Goal: Information Seeking & Learning: Stay updated

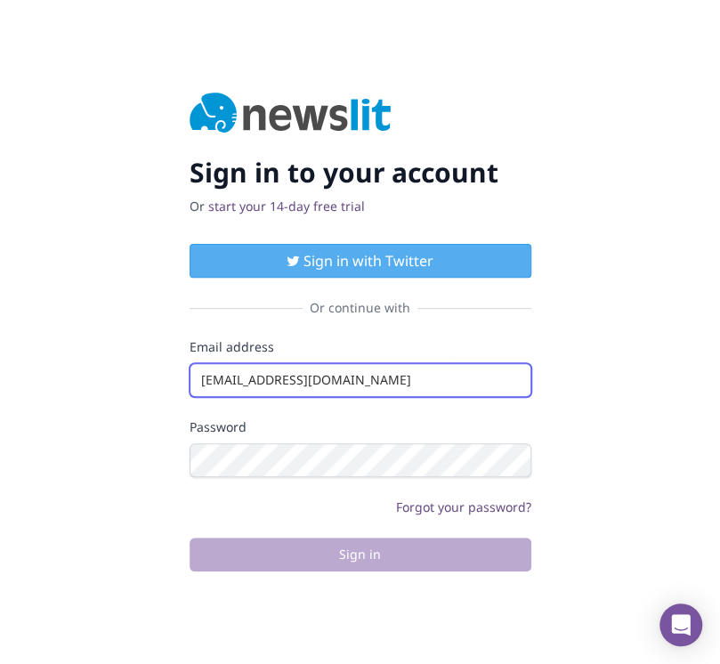
type input "info@startingupgood.info"
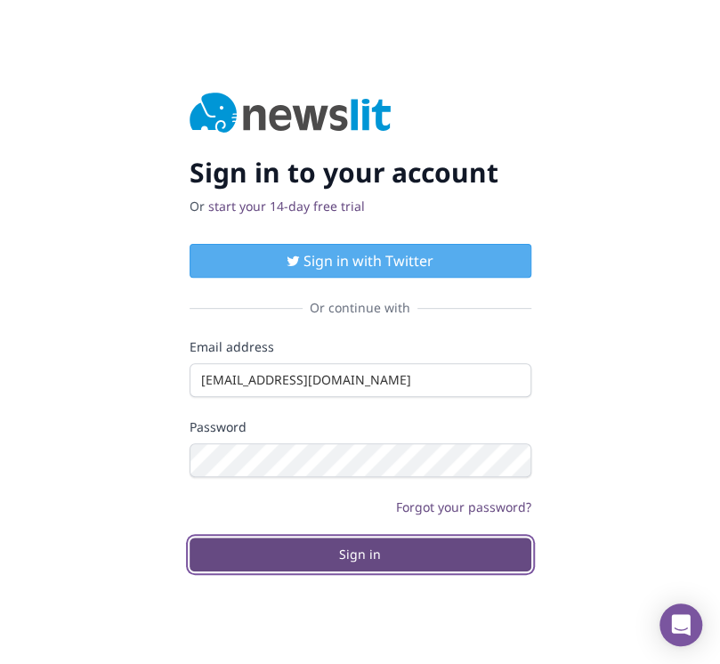
click at [359, 553] on button "Sign in" at bounding box center [360, 554] width 342 height 34
